Goal: Information Seeking & Learning: Learn about a topic

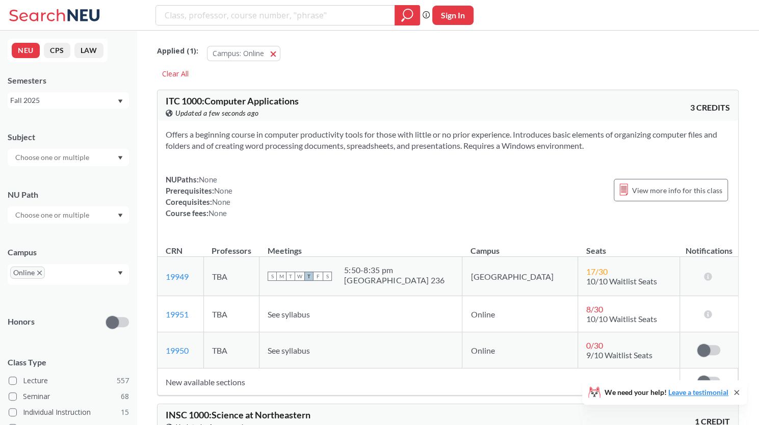
click at [102, 102] on div "Fall 2025" at bounding box center [63, 100] width 106 height 11
click at [314, 158] on div "Offers a beginning course in computer productivity tools for those with little …" at bounding box center [447, 178] width 580 height 114
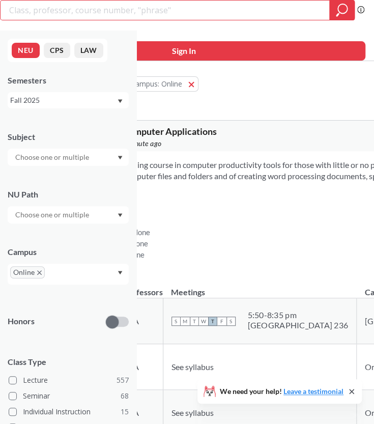
drag, startPoint x: 277, startPoint y: 104, endPoint x: 284, endPoint y: 127, distance: 24.0
click at [278, 105] on div "Applied ( 1 ): Campus: Online Online Clear All" at bounding box center [323, 89] width 497 height 46
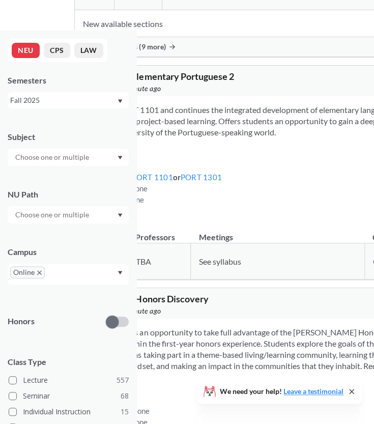
scroll to position [10035, 0]
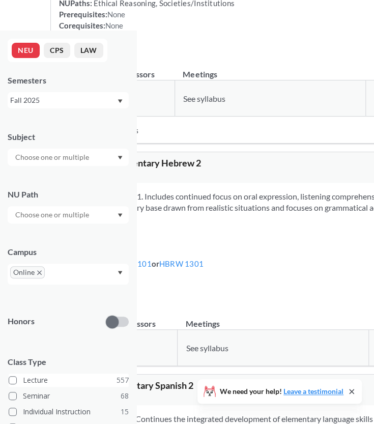
click at [12, 381] on span at bounding box center [13, 380] width 8 height 8
click at [23, 381] on input "Lecture 557" at bounding box center [27, 379] width 8 height 8
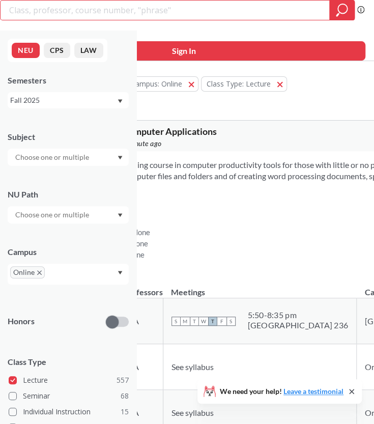
click at [60, 216] on input "text" at bounding box center [53, 215] width 86 height 12
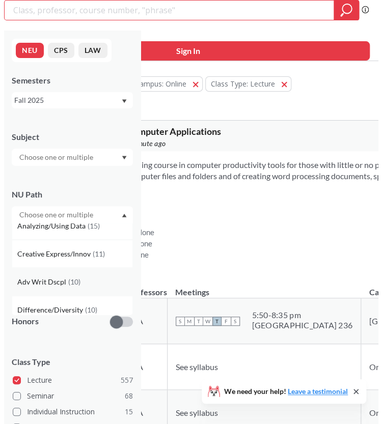
scroll to position [102, 0]
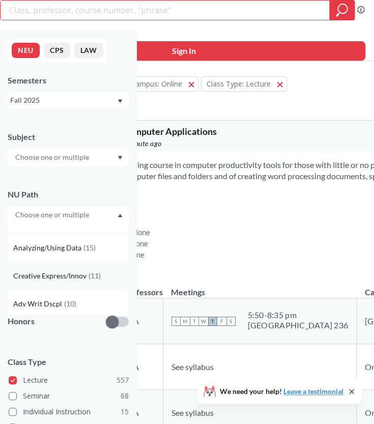
click at [31, 279] on span "Creative Express/Innov" at bounding box center [50, 275] width 75 height 11
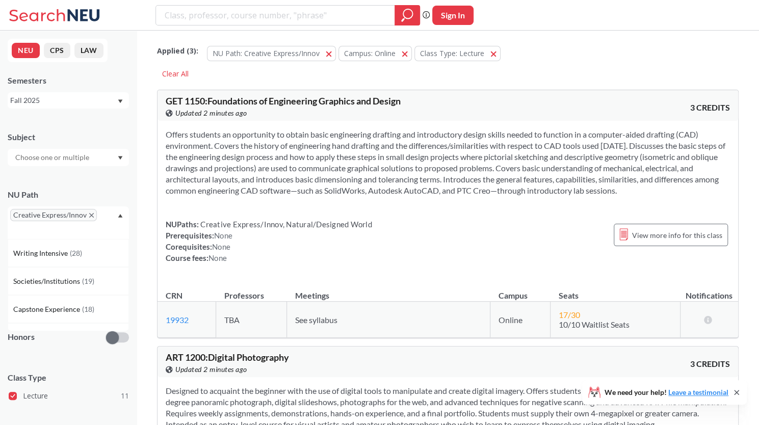
click at [307, 172] on section "Offers students an opportunity to obtain basic engineering drafting and introdu…" at bounding box center [448, 162] width 564 height 67
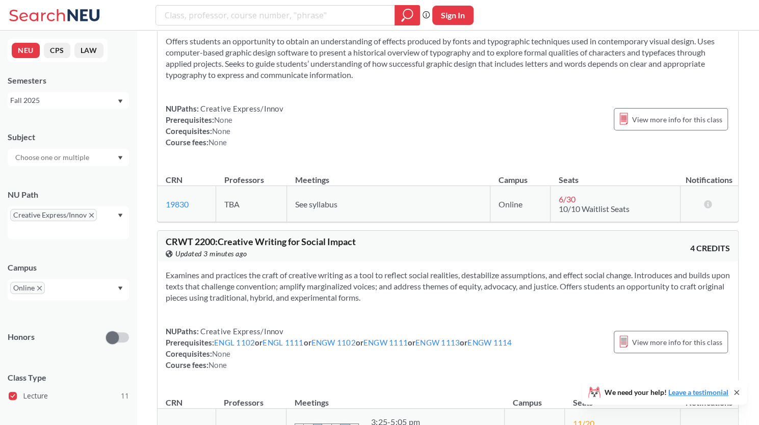
scroll to position [968, 0]
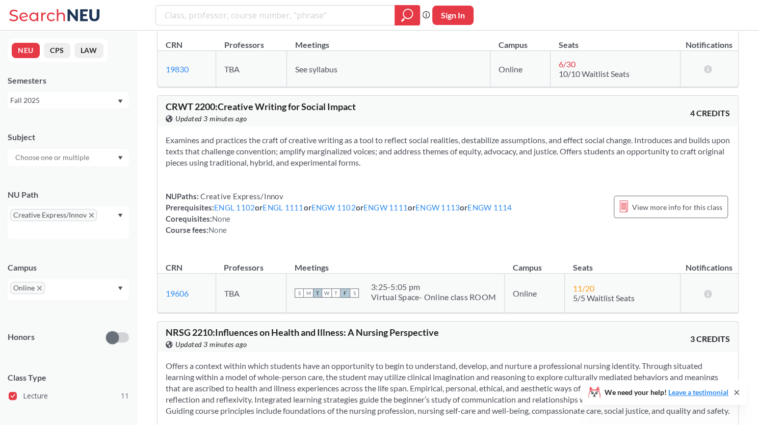
click at [170, 104] on span "CRWT 2200 : Creative Writing for Social Impact" at bounding box center [261, 106] width 190 height 11
drag, startPoint x: 170, startPoint y: 104, endPoint x: 289, endPoint y: 107, distance: 119.2
click at [289, 107] on span "CRWT 2200 : Creative Writing for Social Impact" at bounding box center [261, 106] width 190 height 11
click at [181, 102] on span "CRWT 2200 : Creative Writing for Social Impact" at bounding box center [261, 106] width 190 height 11
drag, startPoint x: 181, startPoint y: 102, endPoint x: 347, endPoint y: 105, distance: 165.6
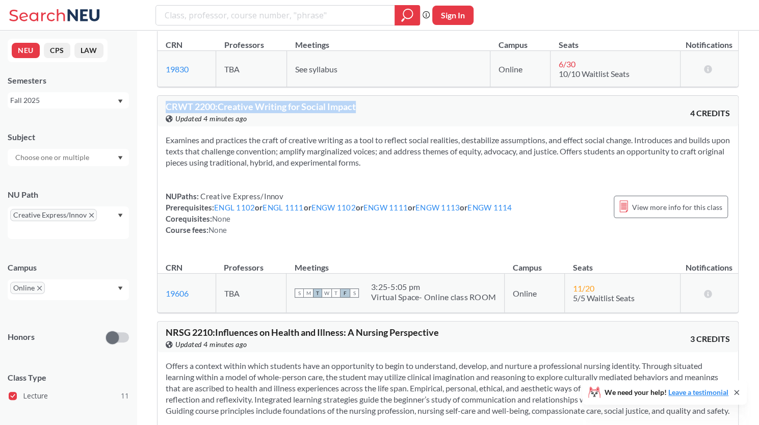
click at [347, 105] on span "CRWT 2200 : Creative Writing for Social Impact" at bounding box center [261, 106] width 190 height 11
click at [183, 106] on span "CRWT 2200 : Creative Writing for Social Impact" at bounding box center [261, 106] width 190 height 11
drag, startPoint x: 183, startPoint y: 106, endPoint x: 341, endPoint y: 106, distance: 157.4
click at [341, 106] on span "CRWT 2200 : Creative Writing for Social Impact" at bounding box center [261, 106] width 190 height 11
click at [288, 143] on section "Examines and practices the craft of creative writing as a tool to reflect socia…" at bounding box center [448, 151] width 564 height 34
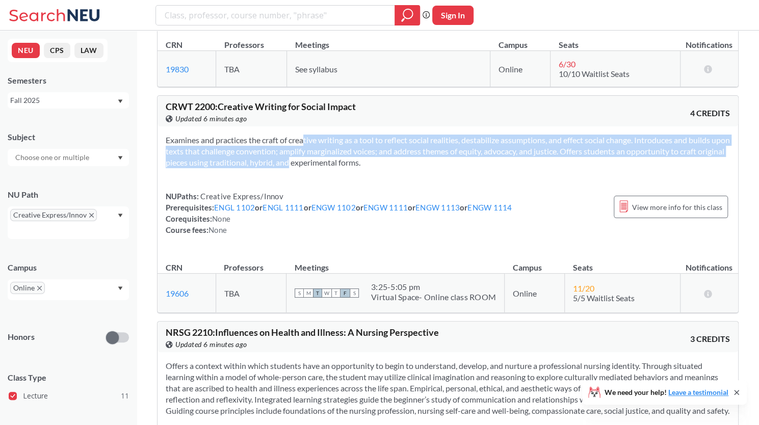
drag, startPoint x: 288, startPoint y: 143, endPoint x: 289, endPoint y: 163, distance: 19.9
click at [289, 163] on section "Examines and practices the craft of creative writing as a tool to reflect socia…" at bounding box center [448, 151] width 564 height 34
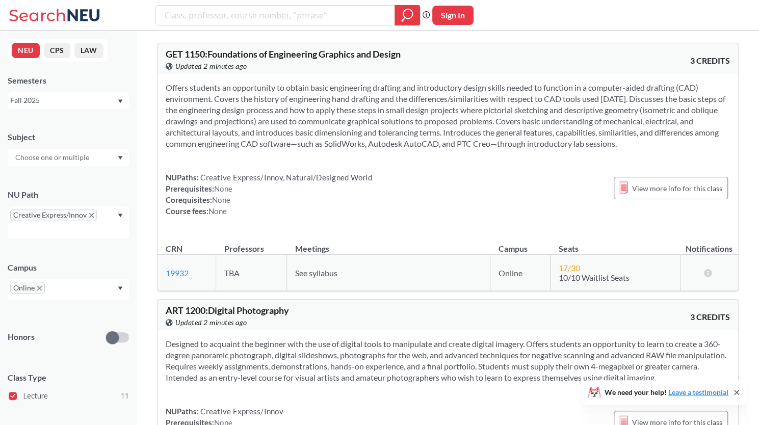
scroll to position [0, 0]
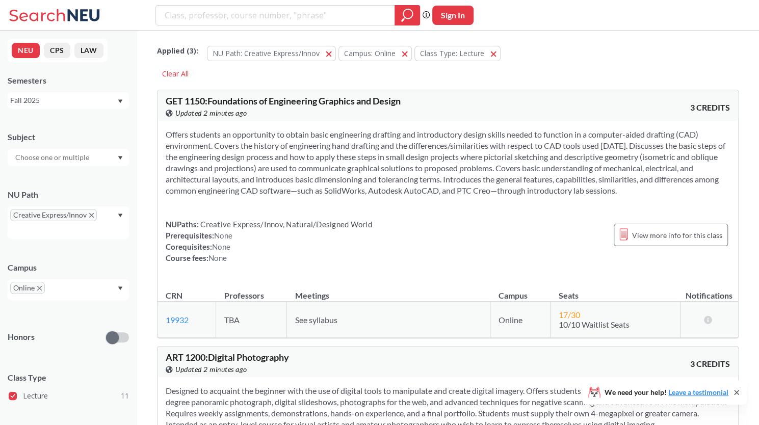
click at [224, 137] on section "Offers students an opportunity to obtain basic engineering drafting and introdu…" at bounding box center [448, 162] width 564 height 67
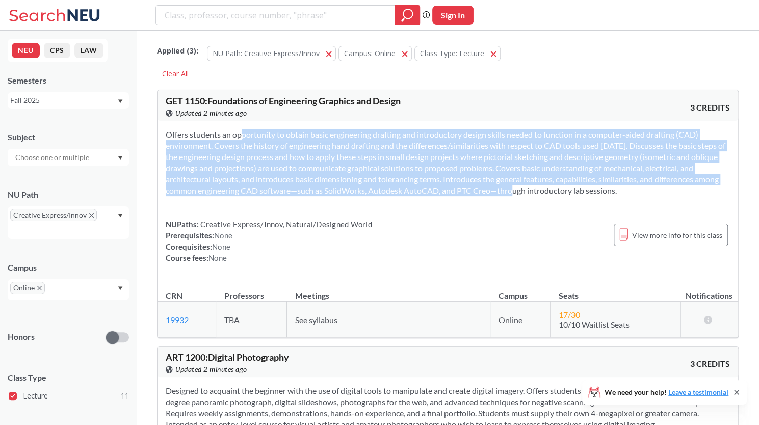
drag, startPoint x: 224, startPoint y: 137, endPoint x: 492, endPoint y: 191, distance: 273.3
click at [492, 191] on section "Offers students an opportunity to obtain basic engineering drafting and introdu…" at bounding box center [448, 162] width 564 height 67
drag, startPoint x: 492, startPoint y: 191, endPoint x: 274, endPoint y: 138, distance: 224.3
click at [274, 138] on section "Offers students an opportunity to obtain basic engineering drafting and introdu…" at bounding box center [448, 162] width 564 height 67
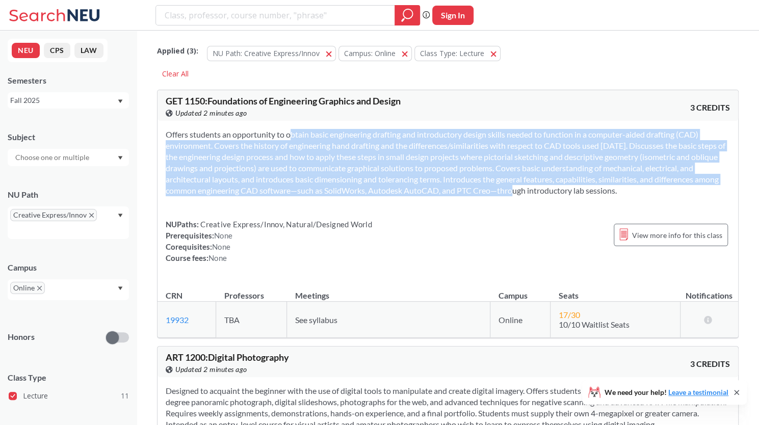
click at [274, 138] on section "Offers students an opportunity to obtain basic engineering drafting and introdu…" at bounding box center [448, 162] width 564 height 67
drag, startPoint x: 274, startPoint y: 138, endPoint x: 487, endPoint y: 193, distance: 219.8
click at [487, 193] on section "Offers students an opportunity to obtain basic engineering drafting and introdu…" at bounding box center [448, 162] width 564 height 67
drag, startPoint x: 487, startPoint y: 193, endPoint x: 312, endPoint y: 134, distance: 184.6
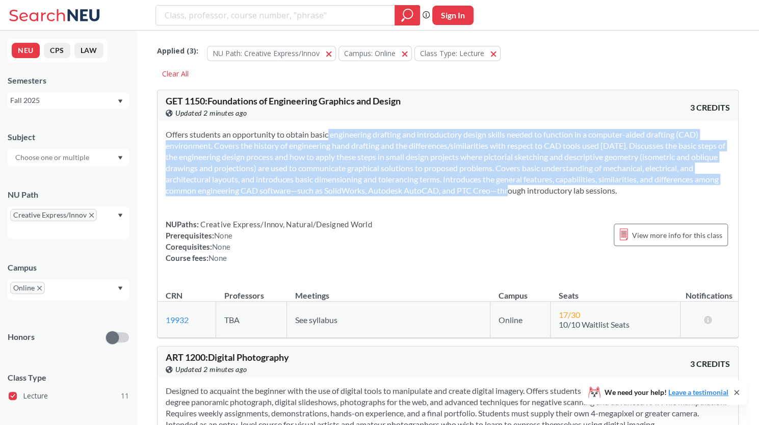
click at [312, 134] on section "Offers students an opportunity to obtain basic engineering drafting and introdu…" at bounding box center [448, 162] width 564 height 67
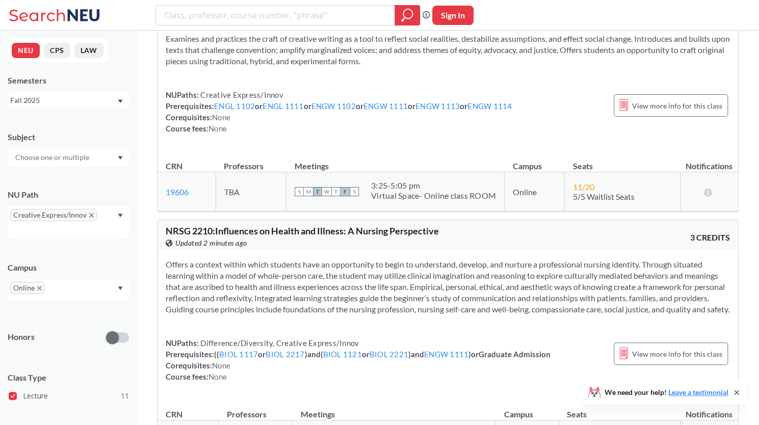
scroll to position [1070, 0]
click at [418, 225] on span "NRSG 2210 : Influences on Health and Illness: A Nursing Perspective" at bounding box center [302, 230] width 273 height 11
drag, startPoint x: 418, startPoint y: 222, endPoint x: 183, endPoint y: 222, distance: 235.3
click at [183, 225] on span "NRSG 2210 : Influences on Health and Illness: A Nursing Perspective" at bounding box center [302, 230] width 273 height 11
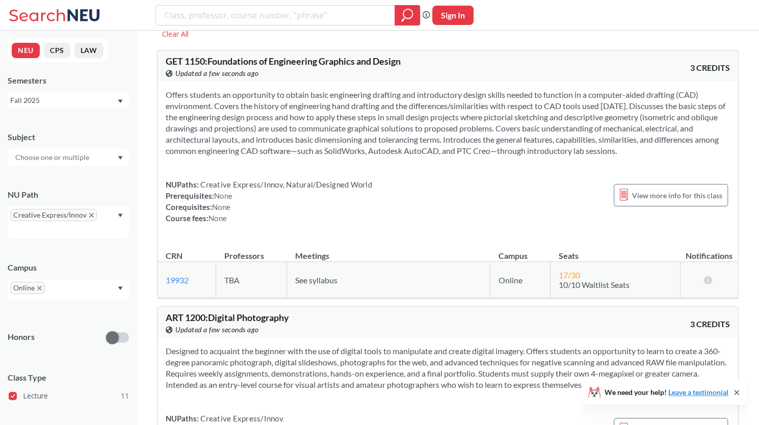
scroll to position [0, 0]
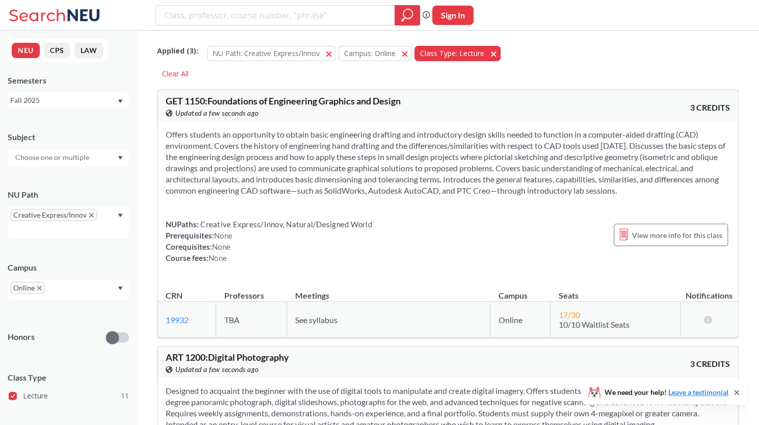
click at [494, 55] on button "Class Type: Lecture Lecture" at bounding box center [457, 53] width 86 height 15
click at [297, 19] on input "search" at bounding box center [276, 15] width 224 height 17
type input "INAM 2000"
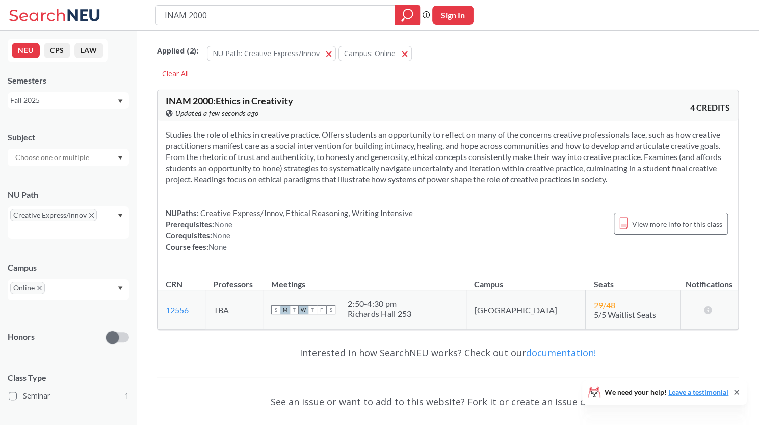
click at [252, 130] on section "Studies the role of ethics in creative practice. Offers students an opportunity…" at bounding box center [448, 157] width 564 height 56
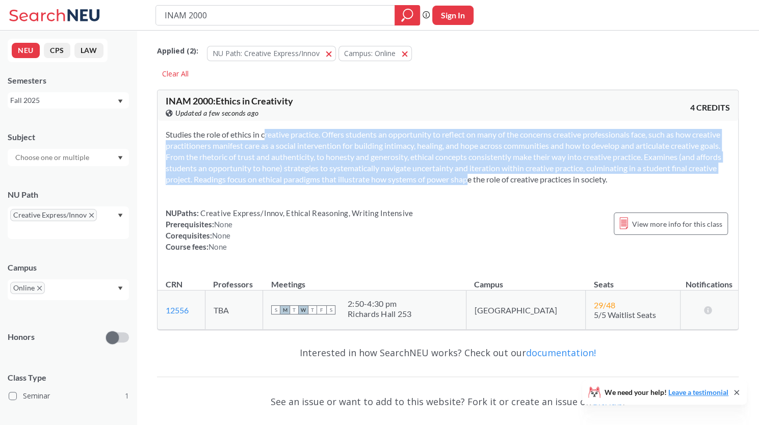
drag, startPoint x: 252, startPoint y: 130, endPoint x: 516, endPoint y: 181, distance: 268.8
click at [516, 181] on section "Studies the role of ethics in creative practice. Offers students an opportunity…" at bounding box center [448, 157] width 564 height 56
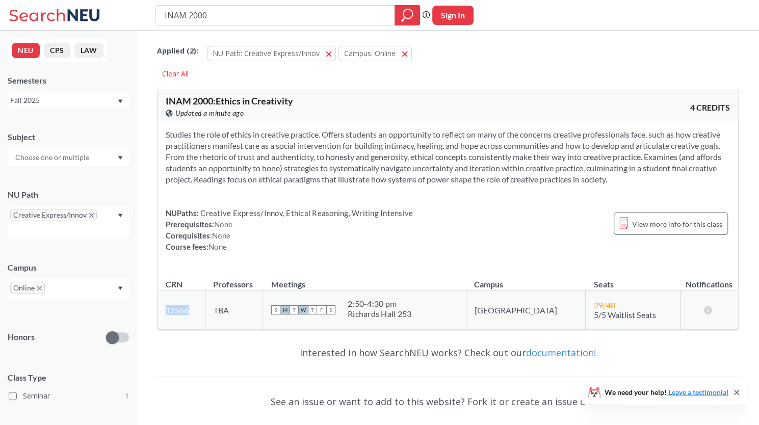
drag, startPoint x: 195, startPoint y: 312, endPoint x: 166, endPoint y: 311, distance: 28.5
click at [166, 311] on td "12556 View this section on Banner." at bounding box center [180, 309] width 47 height 39
copy link "12556"
click at [407, 50] on button "Campus: Online Online" at bounding box center [374, 53] width 73 height 15
click at [118, 287] on icon "Dropdown arrow" at bounding box center [120, 288] width 5 height 4
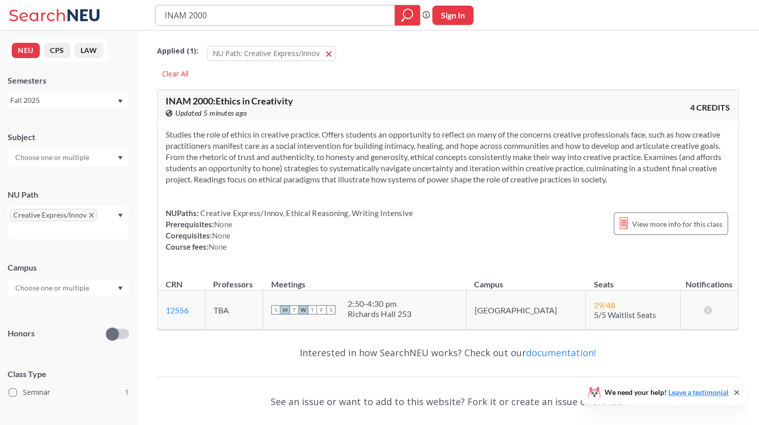
click at [265, 20] on input "INAM 2000" at bounding box center [276, 15] width 224 height 17
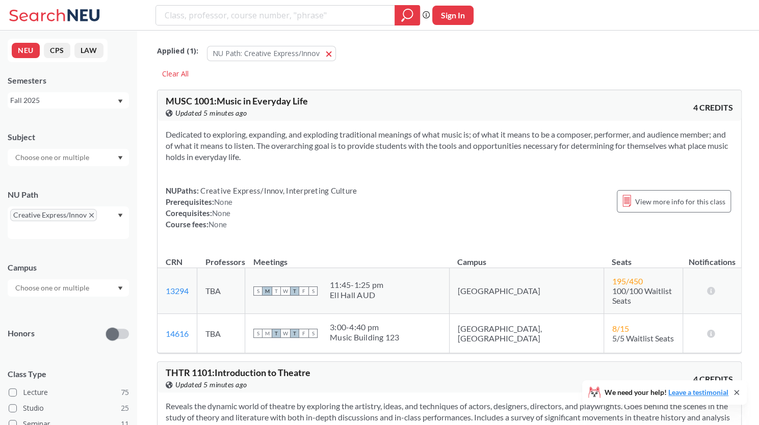
click at [118, 286] on icon "Dropdown arrow" at bounding box center [120, 288] width 5 height 4
click at [82, 316] on div "[GEOGRAPHIC_DATA] ( 103 )" at bounding box center [68, 310] width 121 height 28
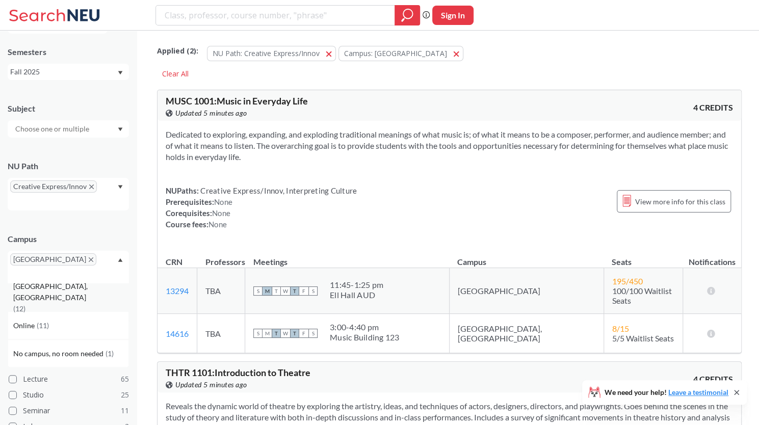
scroll to position [51, 0]
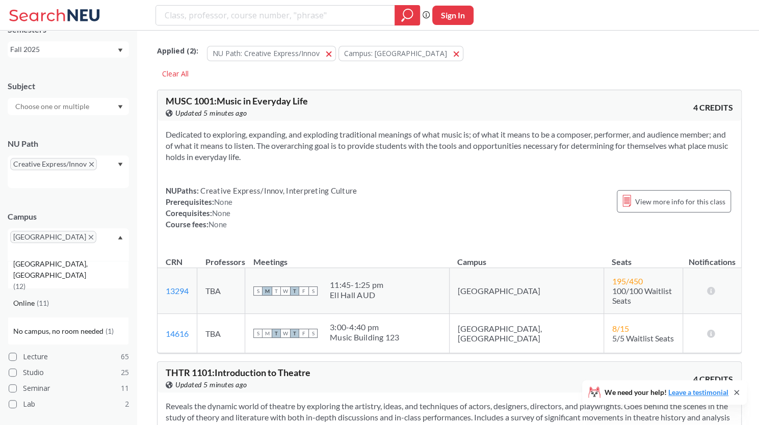
click at [56, 297] on div "Online ( 11 )" at bounding box center [70, 302] width 115 height 11
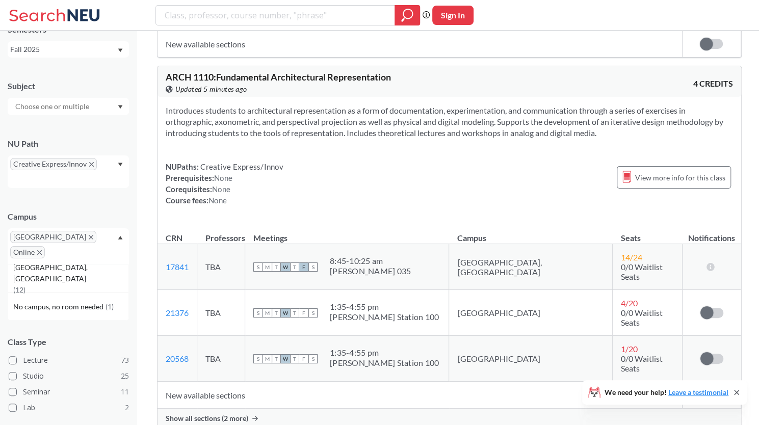
scroll to position [825, 0]
click at [396, 311] on div "[PERSON_NAME] Station 100" at bounding box center [384, 316] width 109 height 10
click at [371, 104] on section "Introduces students to architectural representation as a form of documentation,…" at bounding box center [449, 121] width 567 height 34
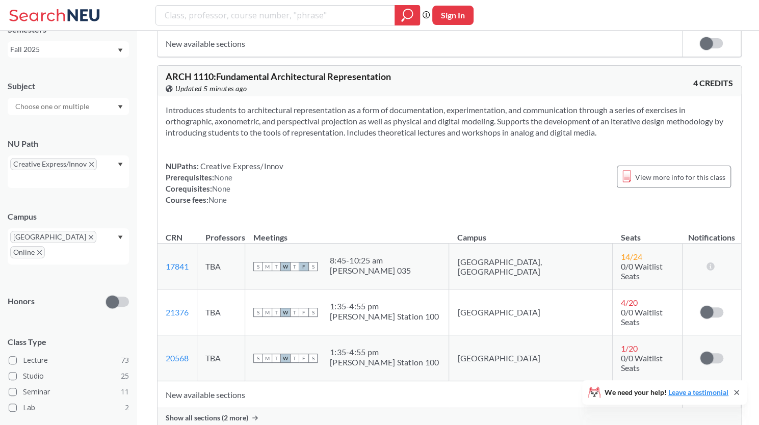
click at [371, 104] on section "Introduces students to architectural representation as a form of documentation,…" at bounding box center [449, 121] width 567 height 34
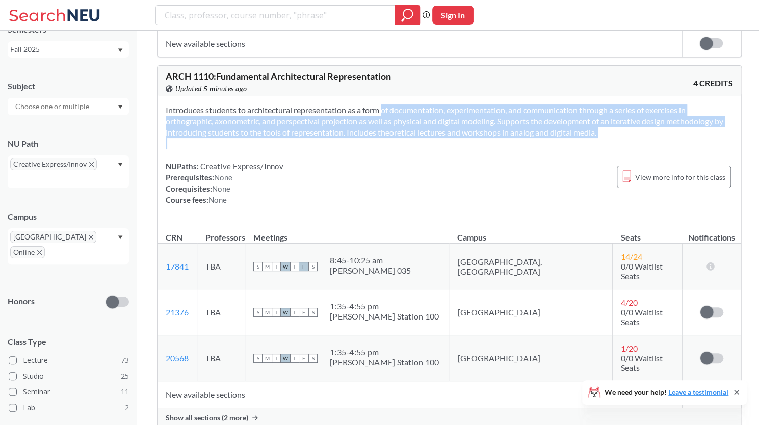
drag, startPoint x: 371, startPoint y: 101, endPoint x: 400, endPoint y: 130, distance: 41.4
click at [400, 130] on div "Introduces students to architectural representation as a form of documentation,…" at bounding box center [448, 158] width 583 height 125
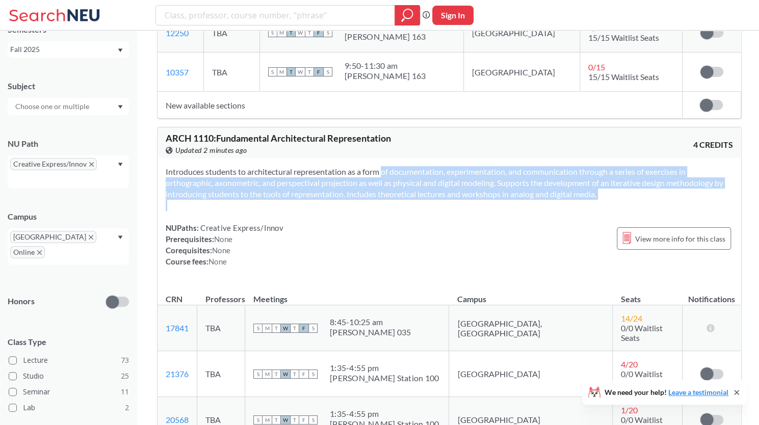
scroll to position [826, 0]
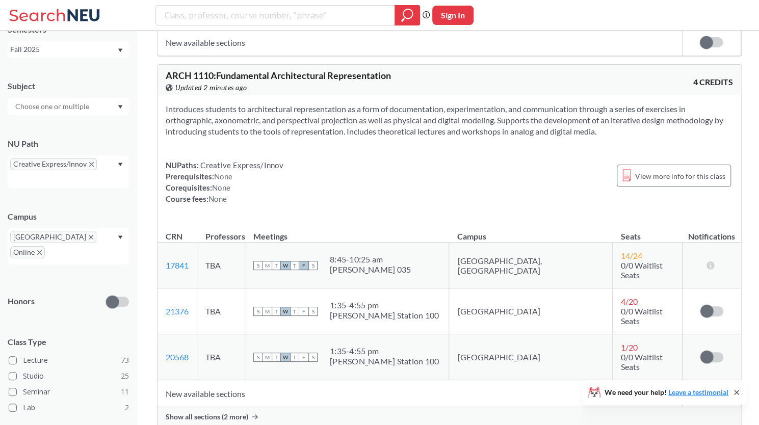
click at [360, 300] on div "S M T W T F S 1:35 - 4:55 pm [PERSON_NAME] Station 100" at bounding box center [346, 311] width 187 height 22
click at [374, 300] on div "1:35 - 4:55 pm" at bounding box center [384, 305] width 109 height 10
drag, startPoint x: 374, startPoint y: 285, endPoint x: 389, endPoint y: 287, distance: 15.4
click at [389, 300] on div "1:35 - 4:55 pm" at bounding box center [384, 305] width 109 height 10
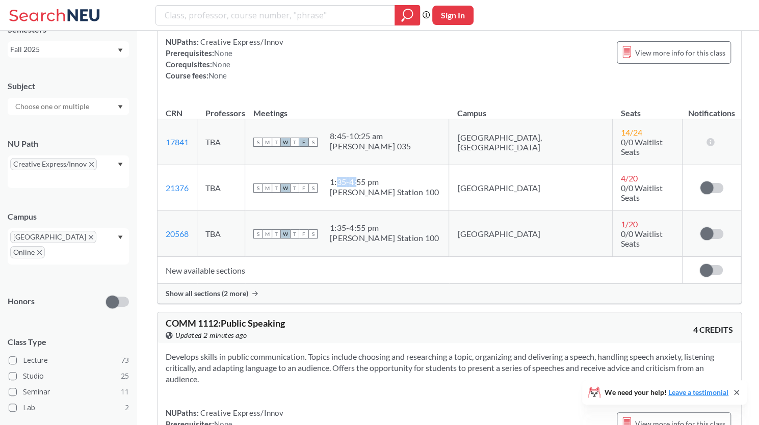
scroll to position [961, 0]
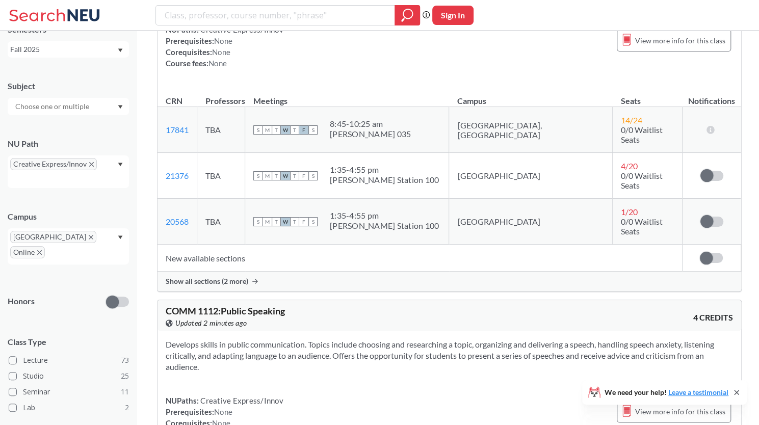
click at [243, 277] on span "Show all sections (2 more)" at bounding box center [207, 281] width 83 height 9
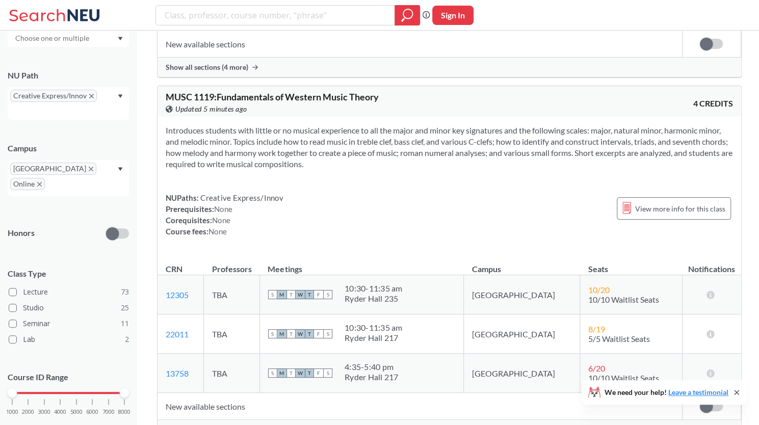
scroll to position [125, 0]
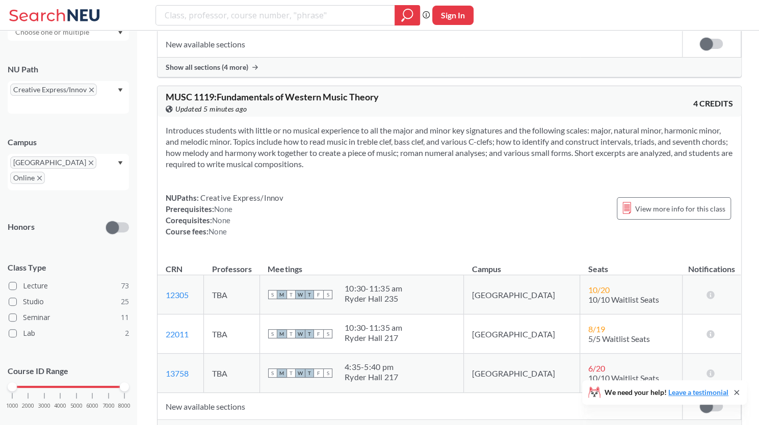
click at [8, 268] on div "Class Type Lecture 73 Studio 25 Seminar 11 Lab 2" at bounding box center [68, 297] width 121 height 91
click at [13, 282] on span at bounding box center [13, 286] width 8 height 8
click at [23, 280] on input "Lecture 73" at bounding box center [27, 284] width 8 height 8
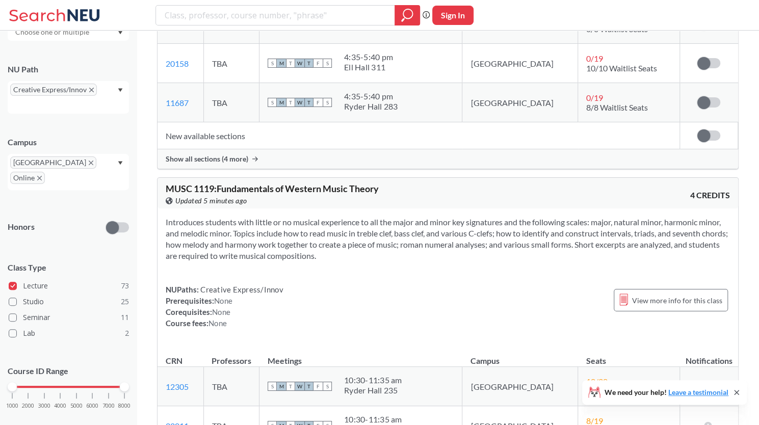
scroll to position [2089, 0]
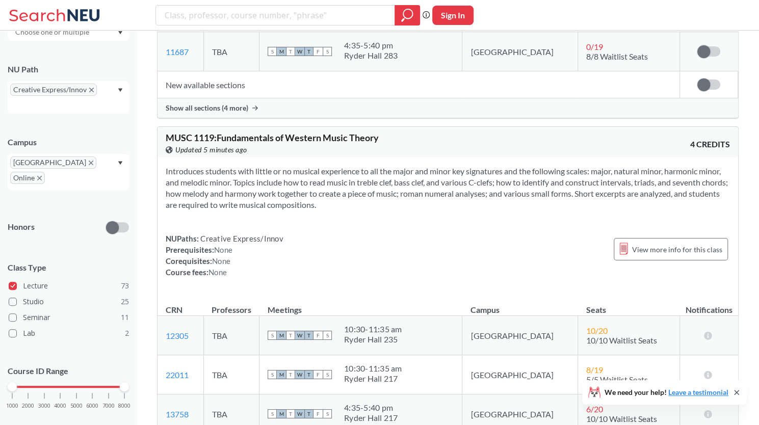
click at [354, 166] on section "Introduces students with little or no musical experience to all the major and m…" at bounding box center [448, 188] width 564 height 45
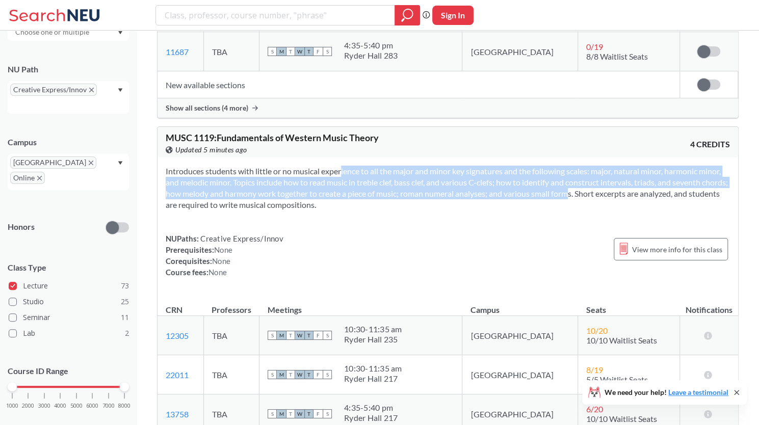
drag, startPoint x: 354, startPoint y: 117, endPoint x: 573, endPoint y: 131, distance: 219.5
click at [573, 166] on section "Introduces students with little or no musical experience to all the major and m…" at bounding box center [448, 188] width 564 height 45
drag, startPoint x: 573, startPoint y: 131, endPoint x: 320, endPoint y: 113, distance: 252.8
click at [320, 166] on section "Introduces students with little or no musical experience to all the major and m…" at bounding box center [448, 188] width 564 height 45
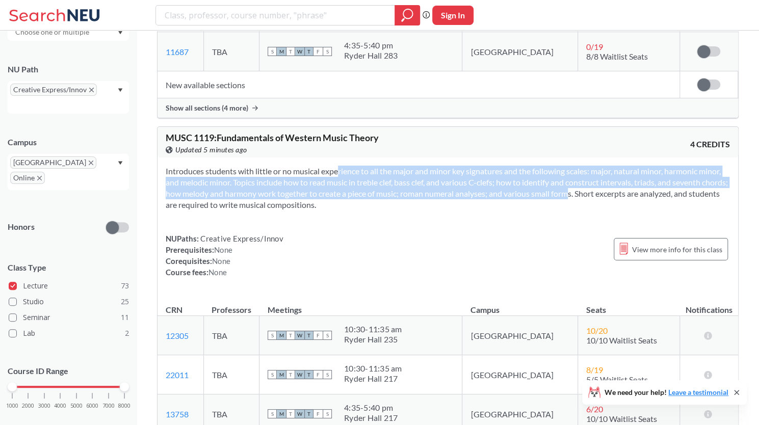
click at [320, 166] on section "Introduces students with little or no musical experience to all the major and m…" at bounding box center [448, 188] width 564 height 45
drag, startPoint x: 320, startPoint y: 113, endPoint x: 547, endPoint y: 130, distance: 227.4
click at [547, 166] on section "Introduces students with little or no musical experience to all the major and m…" at bounding box center [448, 188] width 564 height 45
drag, startPoint x: 547, startPoint y: 130, endPoint x: 306, endPoint y: 114, distance: 241.5
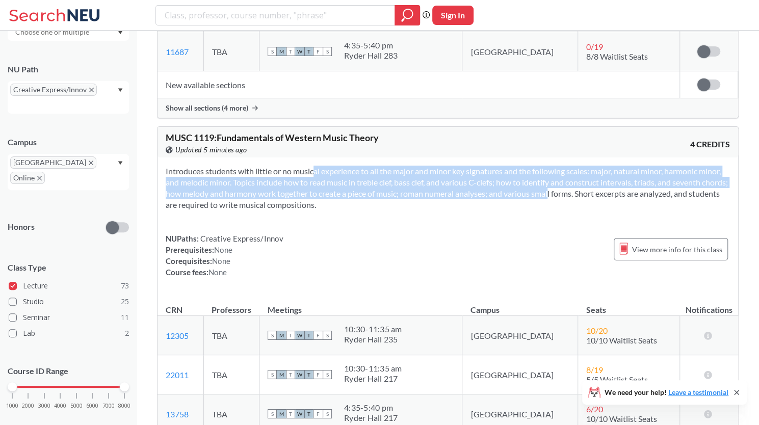
click at [306, 166] on section "Introduces students with little or no musical experience to all the major and m…" at bounding box center [448, 188] width 564 height 45
drag, startPoint x: 306, startPoint y: 114, endPoint x: 535, endPoint y: 135, distance: 229.7
click at [535, 166] on section "Introduces students with little or no musical experience to all the major and m…" at bounding box center [448, 188] width 564 height 45
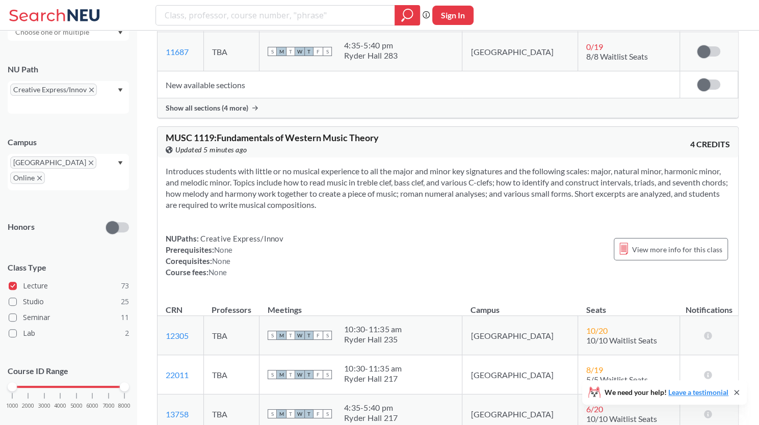
click at [258, 166] on section "Introduces students with little or no musical experience to all the major and m…" at bounding box center [448, 188] width 564 height 45
drag, startPoint x: 258, startPoint y: 150, endPoint x: 322, endPoint y: 148, distance: 63.7
click at [322, 166] on section "Introduces students with little or no musical experience to all the major and m…" at bounding box center [448, 188] width 564 height 45
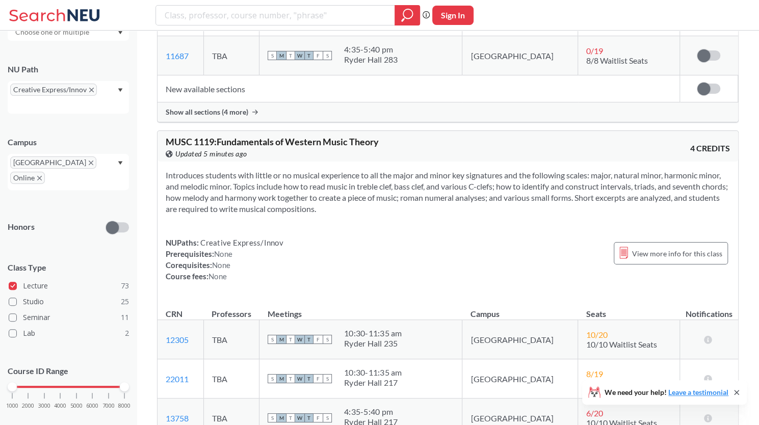
scroll to position [2083, 0]
click at [425, 171] on section "Introduces students with little or no musical experience to all the major and m…" at bounding box center [448, 193] width 564 height 45
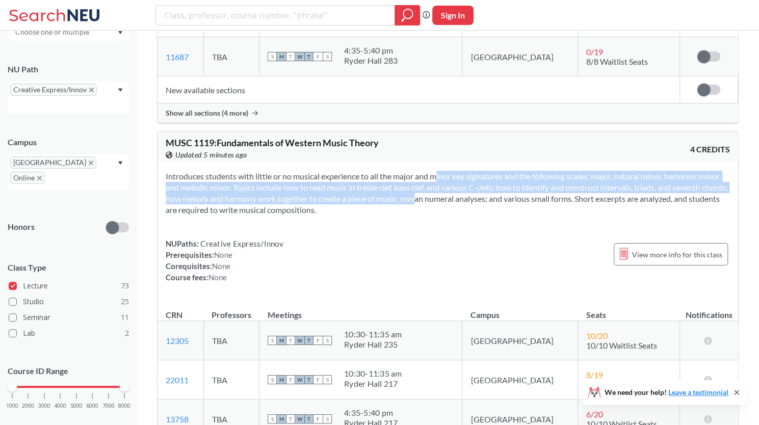
drag, startPoint x: 425, startPoint y: 121, endPoint x: 426, endPoint y: 144, distance: 22.9
click at [426, 171] on section "Introduces students with little or no musical experience to all the major and m…" at bounding box center [448, 193] width 564 height 45
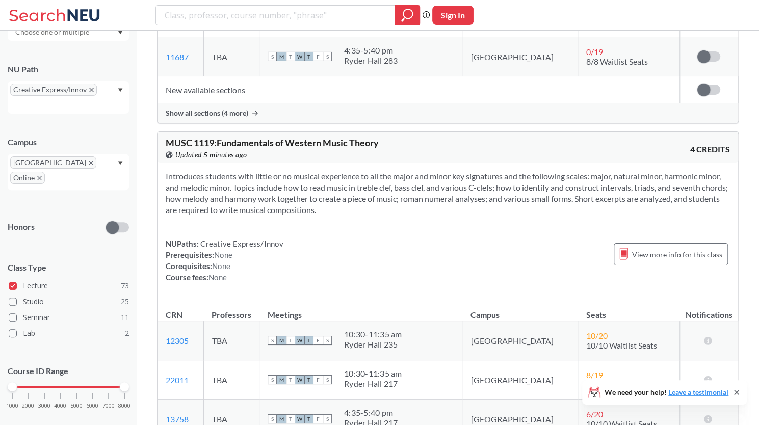
click at [513, 171] on section "Introduces students with little or no musical experience to all the major and m…" at bounding box center [448, 193] width 564 height 45
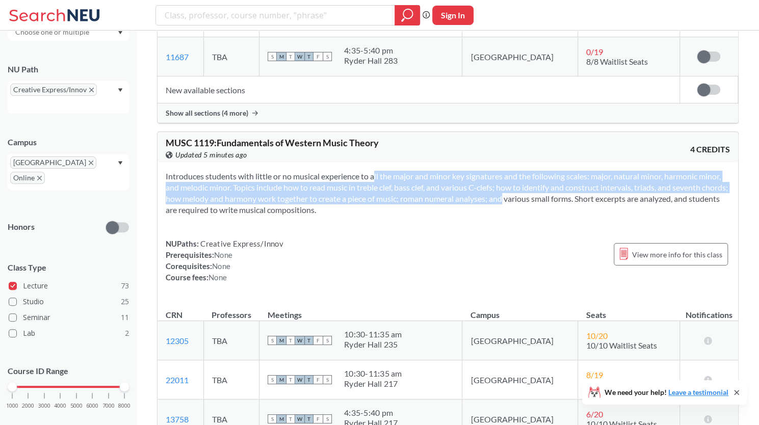
drag, startPoint x: 513, startPoint y: 142, endPoint x: 362, endPoint y: 117, distance: 153.3
click at [362, 171] on section "Introduces students with little or no musical experience to all the major and m…" at bounding box center [448, 193] width 564 height 45
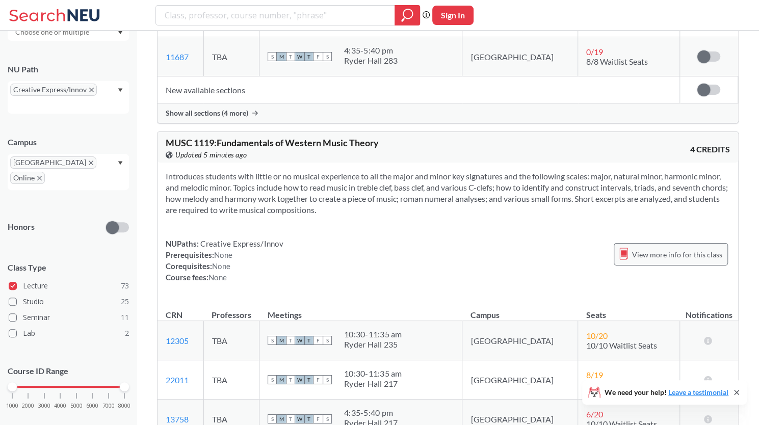
click at [654, 248] on span "View more info for this class" at bounding box center [677, 254] width 90 height 13
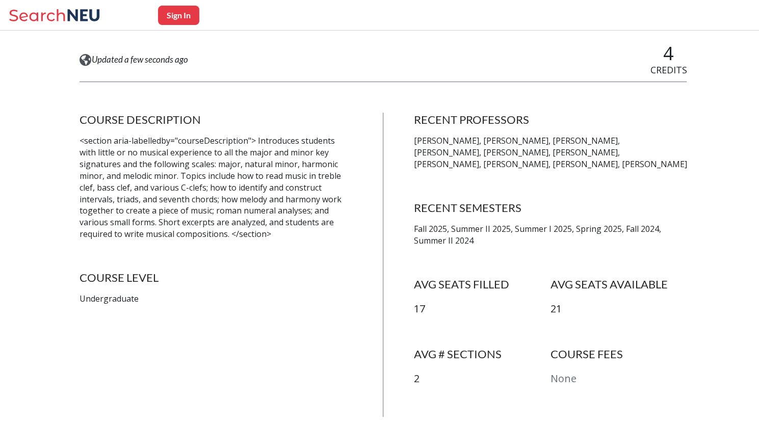
scroll to position [153, 0]
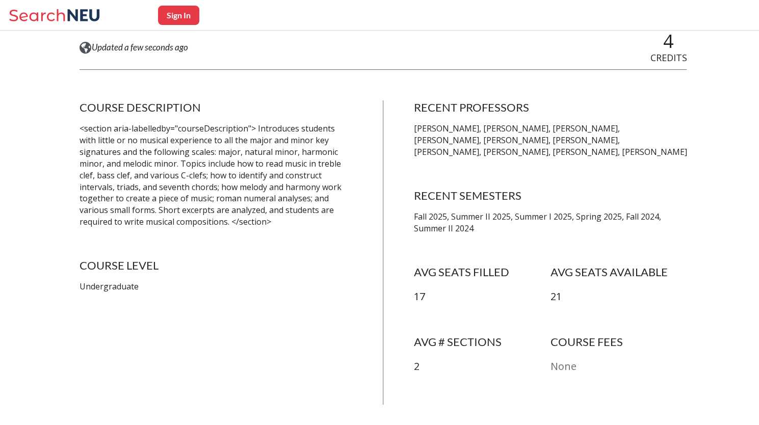
click at [484, 135] on p "[PERSON_NAME], [PERSON_NAME], [PERSON_NAME], [PERSON_NAME], [PERSON_NAME], [PER…" at bounding box center [549, 140] width 273 height 35
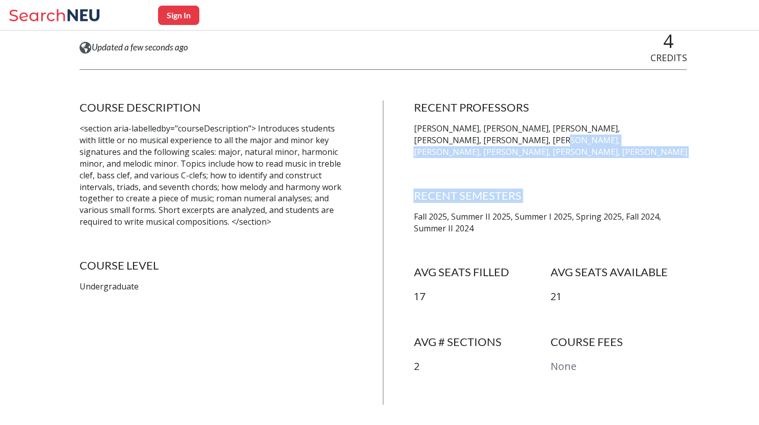
drag, startPoint x: 484, startPoint y: 135, endPoint x: 559, endPoint y: 220, distance: 113.3
click at [559, 178] on div "RECENT PROFESSORS [PERSON_NAME], [PERSON_NAME], [PERSON_NAME], [PERSON_NAME], […" at bounding box center [549, 252] width 273 height 304
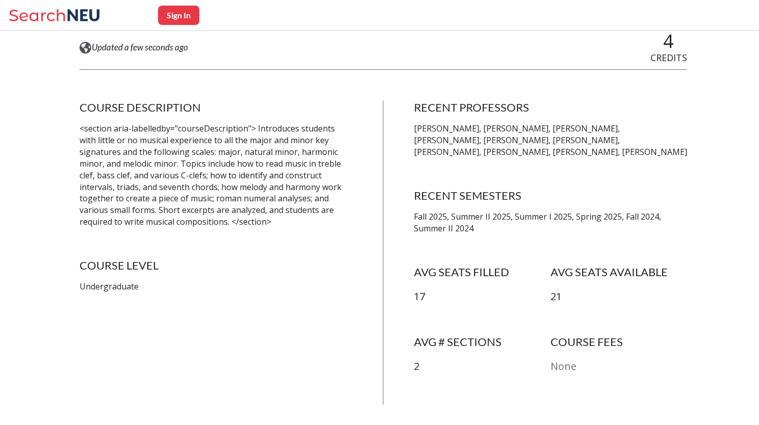
click at [546, 213] on p "Fall 2025, Summer II 2025, Summer I 2025, Spring 2025, Fall 2024, Summer II 2024" at bounding box center [549, 222] width 273 height 23
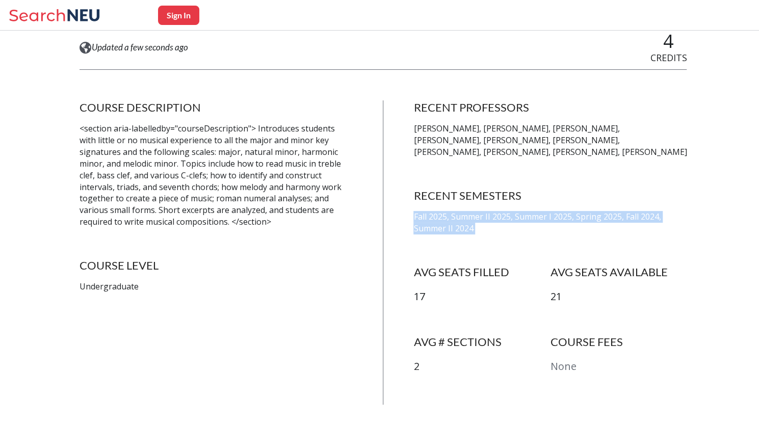
click at [546, 213] on p "Fall 2025, Summer II 2025, Summer I 2025, Spring 2025, Fall 2024, Summer II 2024" at bounding box center [549, 222] width 273 height 23
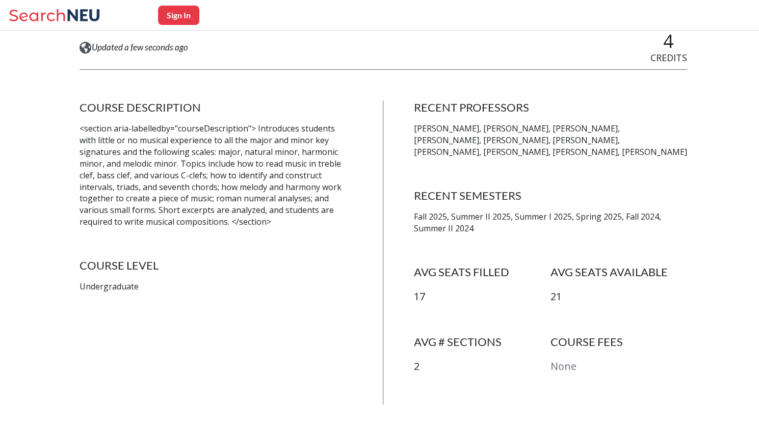
click at [497, 236] on div "RECENT PROFESSORS [PERSON_NAME], [PERSON_NAME], [PERSON_NAME], [PERSON_NAME], […" at bounding box center [549, 252] width 273 height 304
click at [481, 219] on p "Fall 2025, Summer II 2025, Summer I 2025, Spring 2025, Fall 2024, Summer II 2024" at bounding box center [549, 222] width 273 height 23
drag, startPoint x: 481, startPoint y: 219, endPoint x: 599, endPoint y: 218, distance: 117.7
click at [599, 218] on p "Fall 2025, Summer II 2025, Summer I 2025, Spring 2025, Fall 2024, Summer II 2024" at bounding box center [549, 222] width 273 height 23
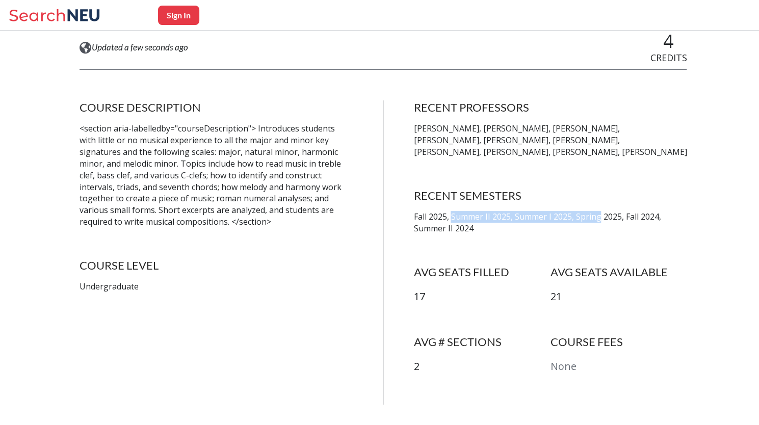
drag, startPoint x: 599, startPoint y: 218, endPoint x: 475, endPoint y: 220, distance: 124.3
click at [475, 220] on p "Fall 2025, Summer II 2025, Summer I 2025, Spring 2025, Fall 2024, Summer II 2024" at bounding box center [549, 222] width 273 height 23
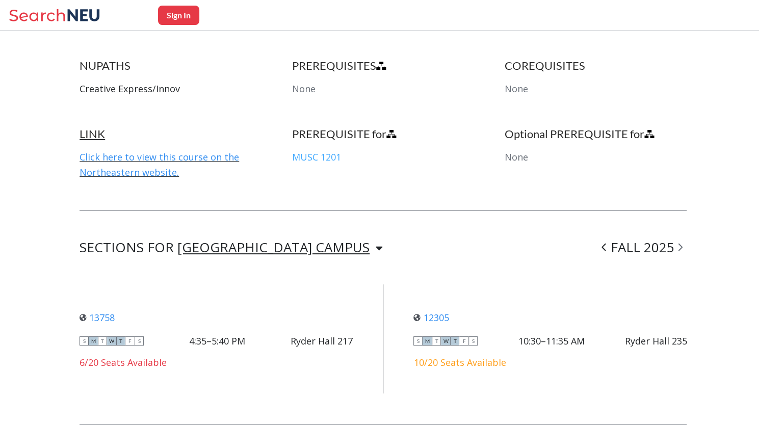
scroll to position [764, 0]
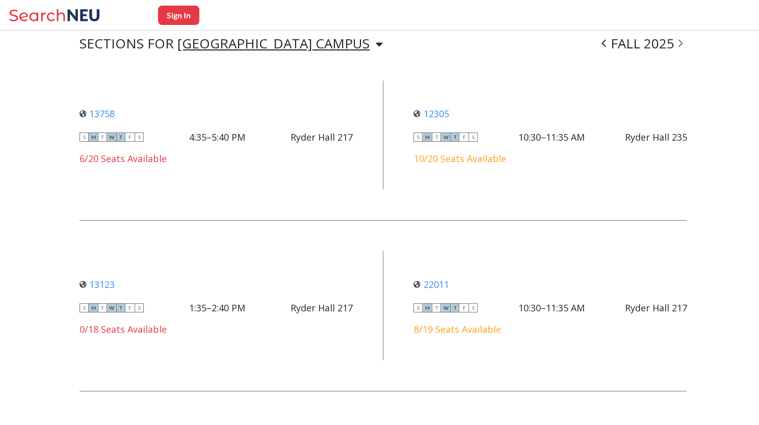
click at [682, 41] on icon at bounding box center [680, 43] width 5 height 10
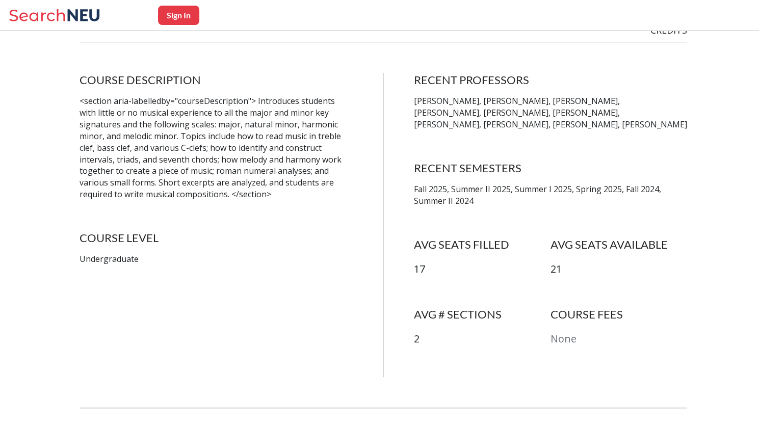
scroll to position [0, 0]
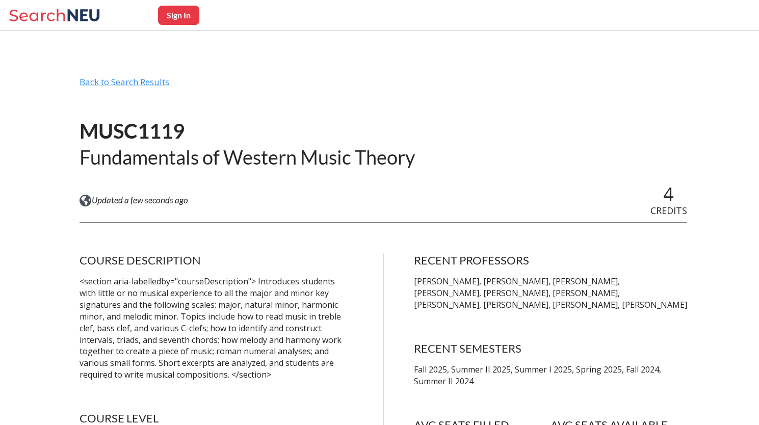
click at [107, 79] on div "Back to Search Results" at bounding box center [382, 85] width 607 height 19
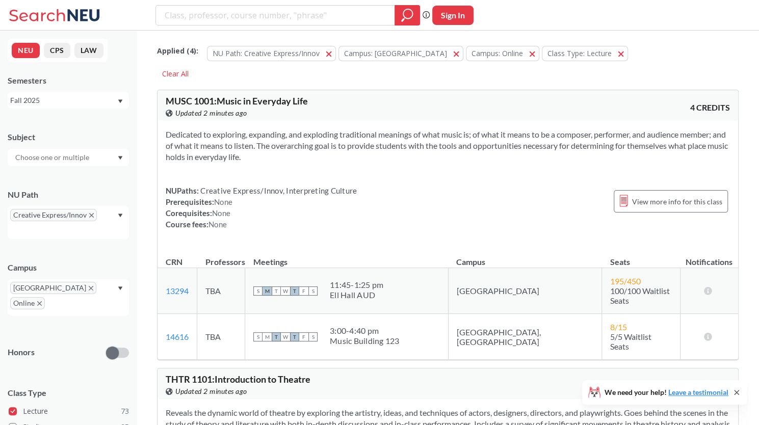
click at [123, 216] on div "Creative Express/Innov" at bounding box center [68, 222] width 121 height 33
click at [91, 285] on div "Writing Intensive ( 121 )" at bounding box center [70, 281] width 115 height 11
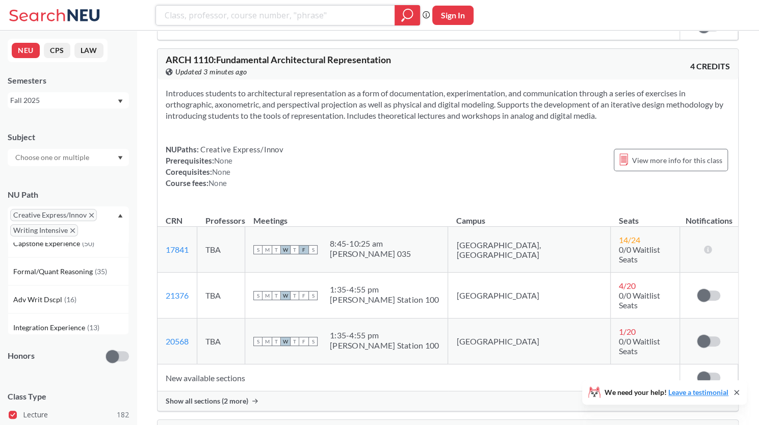
scroll to position [166, 0]
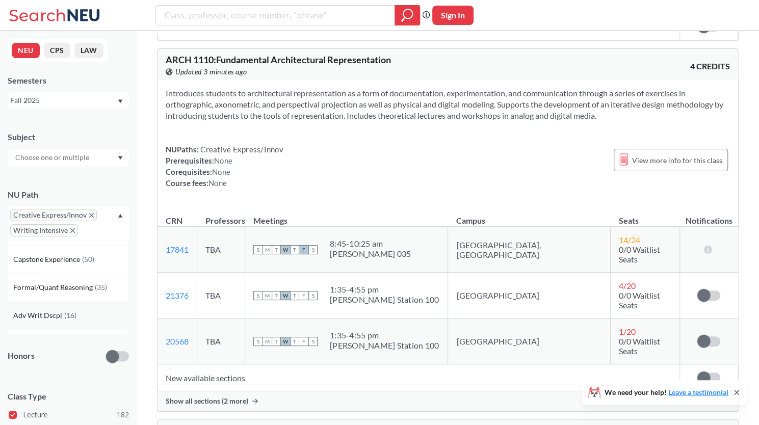
click at [76, 310] on div "Adv Writ Dscpl ( 16 )" at bounding box center [70, 315] width 115 height 11
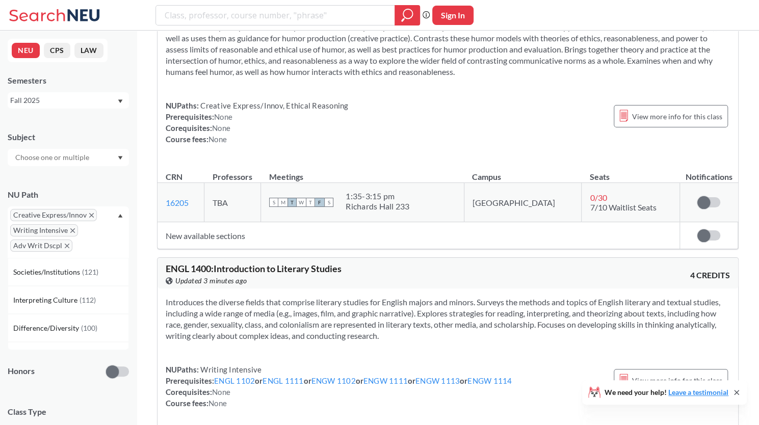
scroll to position [5298, 0]
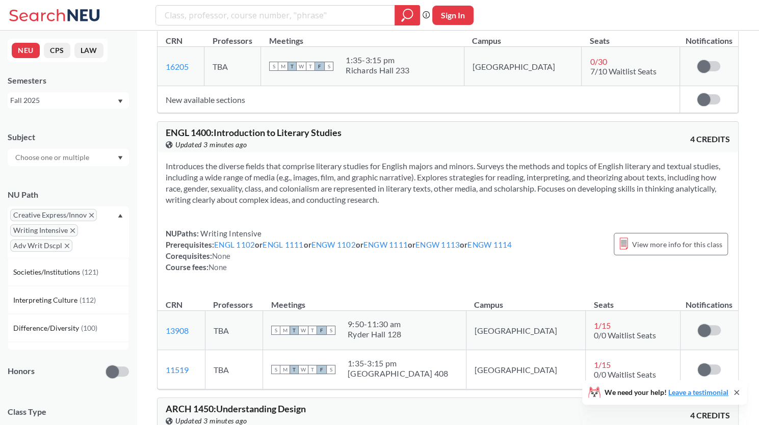
click at [87, 213] on span "Creative Express/Innov" at bounding box center [53, 215] width 87 height 12
click at [72, 229] on icon "X to remove pill" at bounding box center [72, 230] width 5 height 5
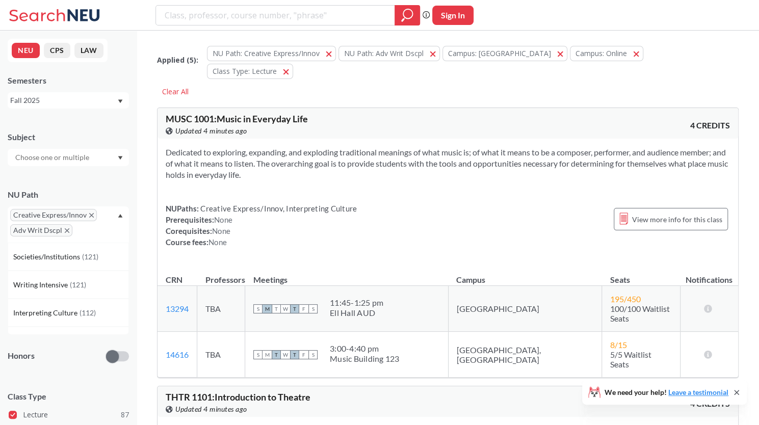
click at [93, 214] on icon "X to remove pill" at bounding box center [91, 215] width 5 height 5
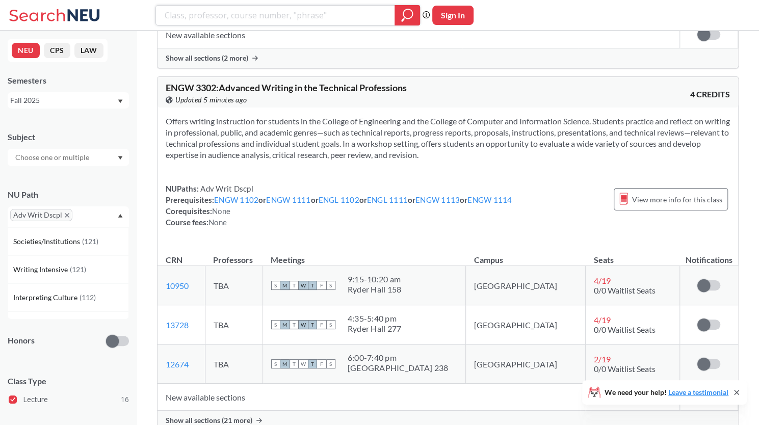
scroll to position [1223, 0]
